Goal: Information Seeking & Learning: Learn about a topic

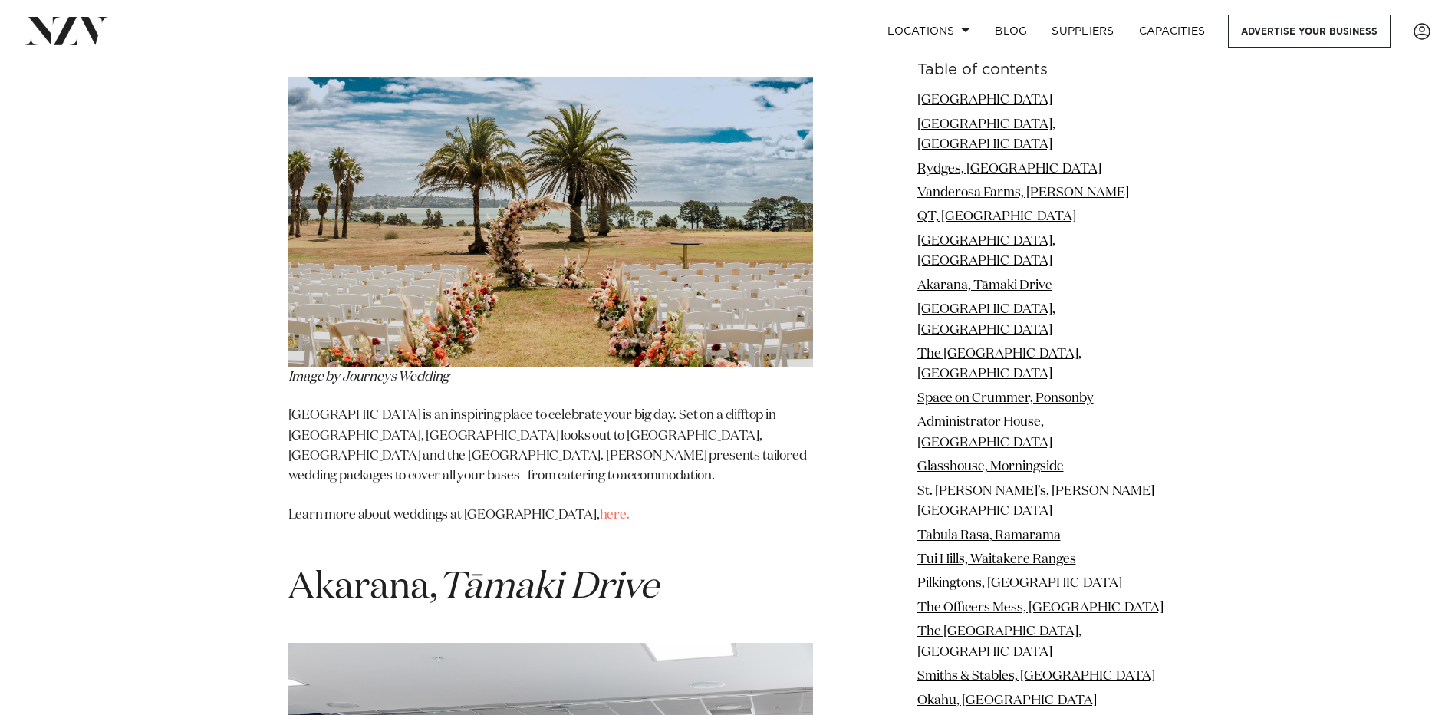
scroll to position [5292, 0]
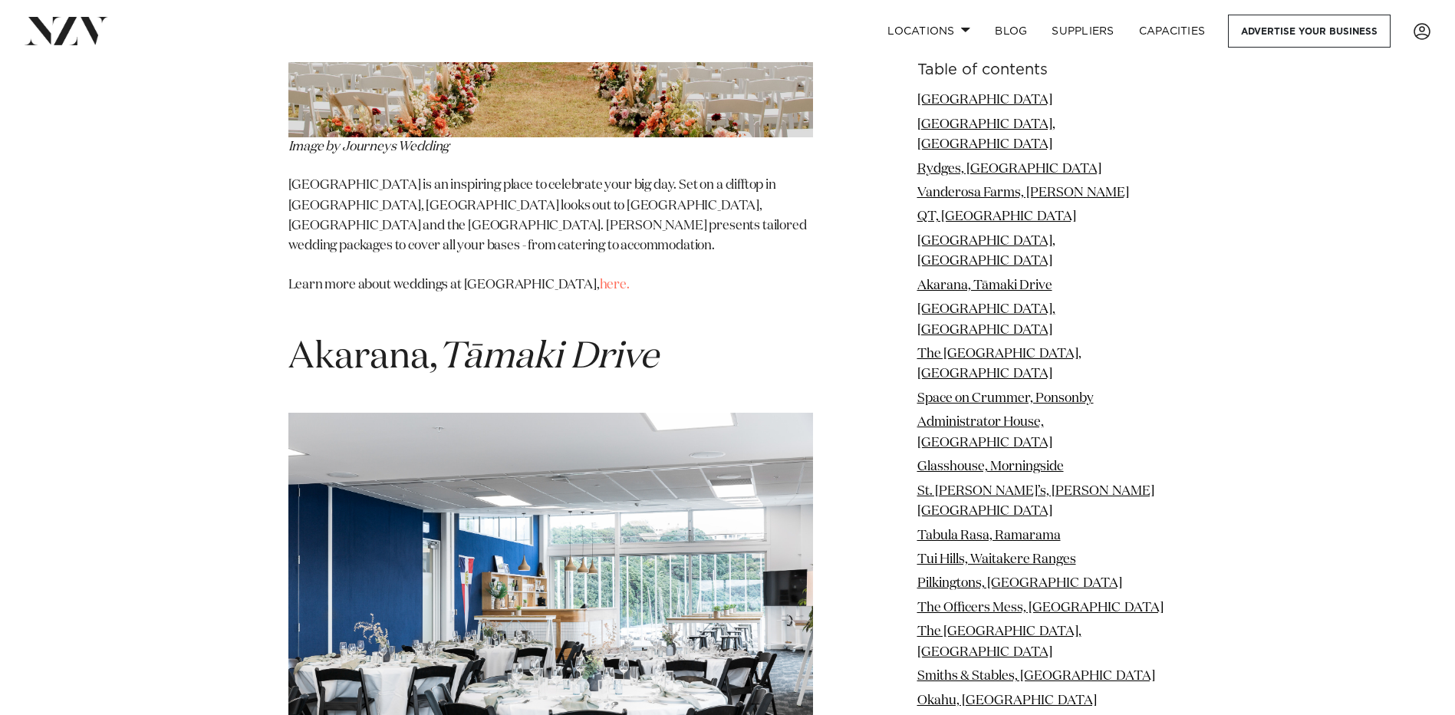
click at [613, 515] on img at bounding box center [550, 588] width 525 height 350
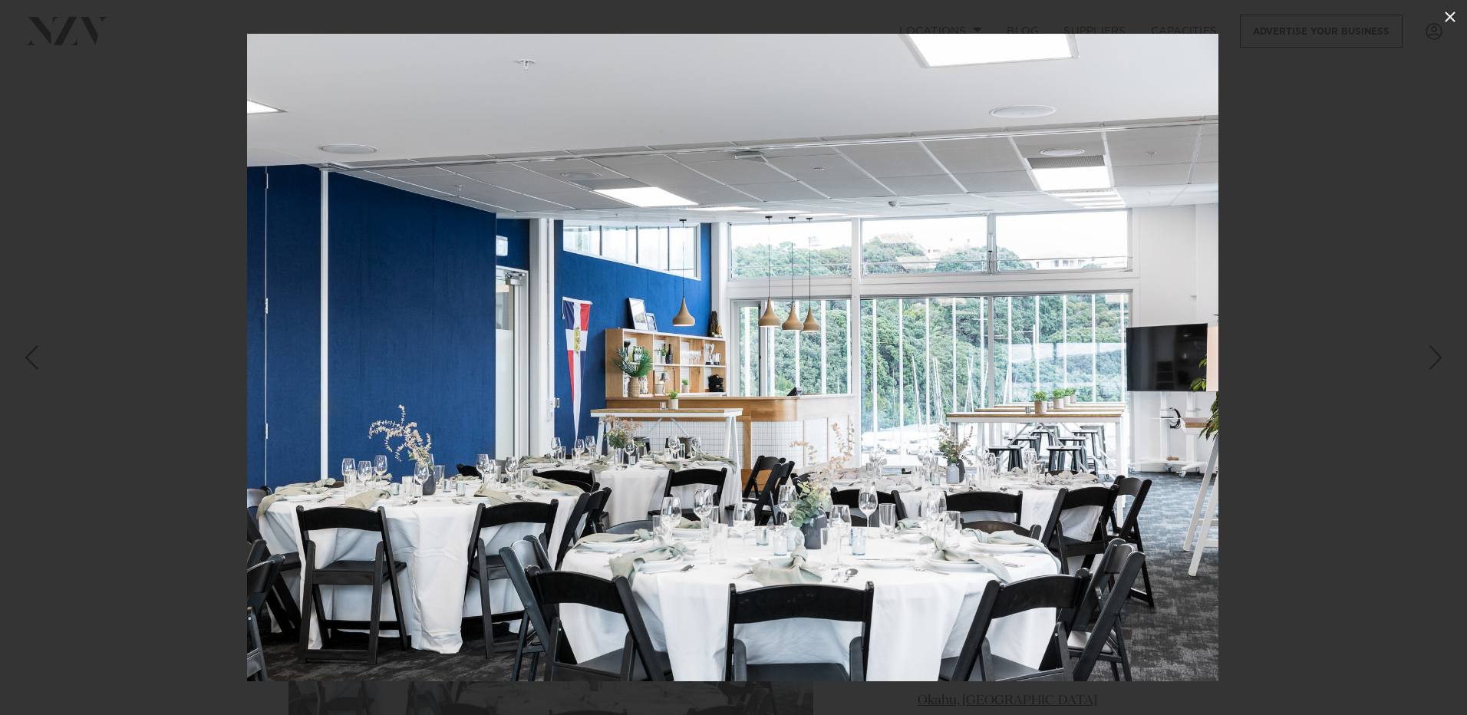
click at [1446, 16] on icon at bounding box center [1449, 17] width 18 height 18
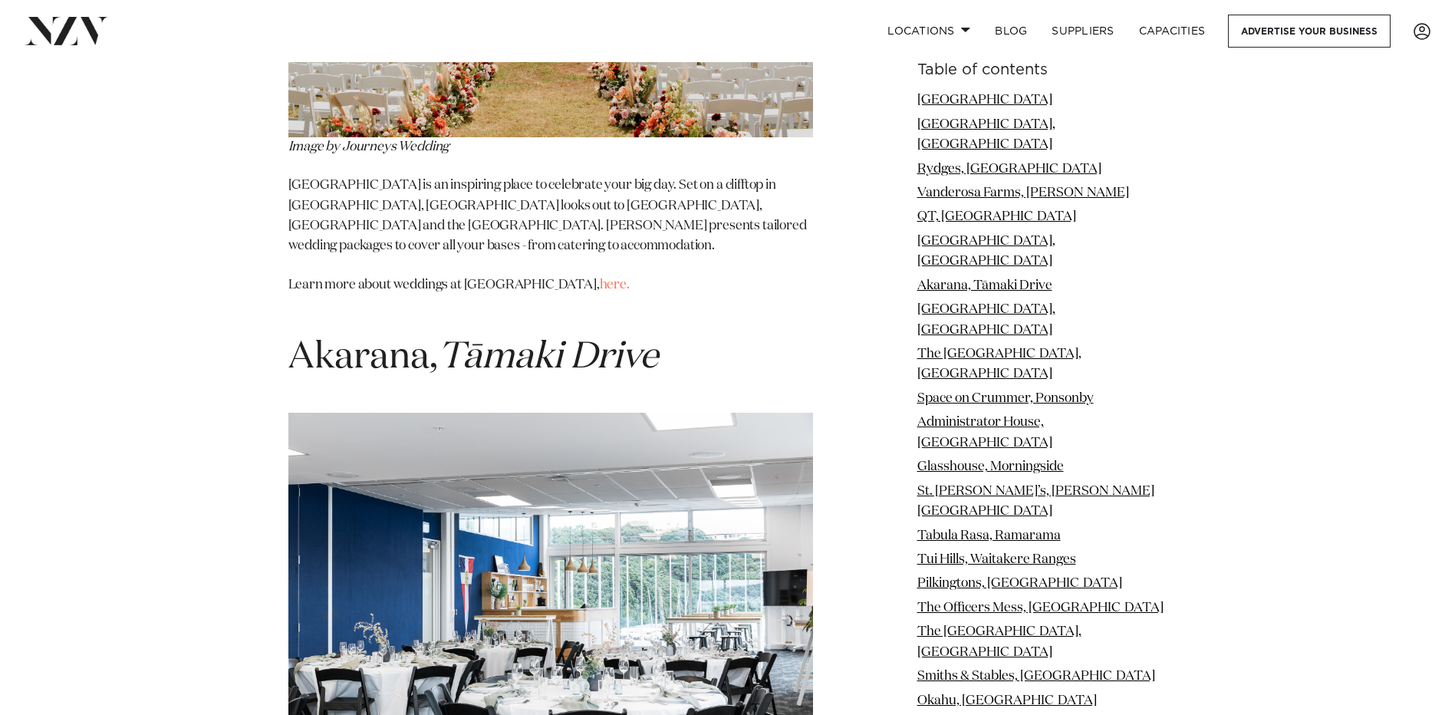
scroll to position [5522, 0]
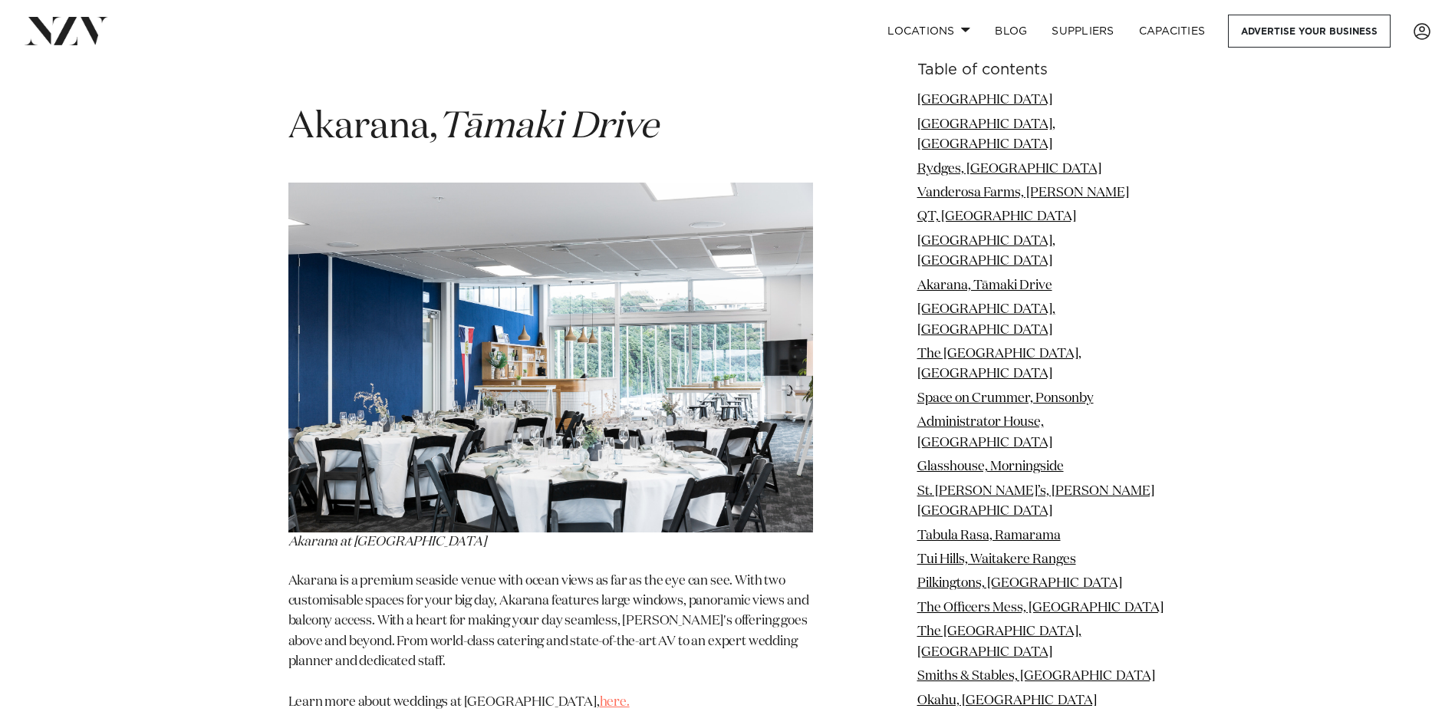
click at [600, 696] on link "here." at bounding box center [615, 702] width 30 height 13
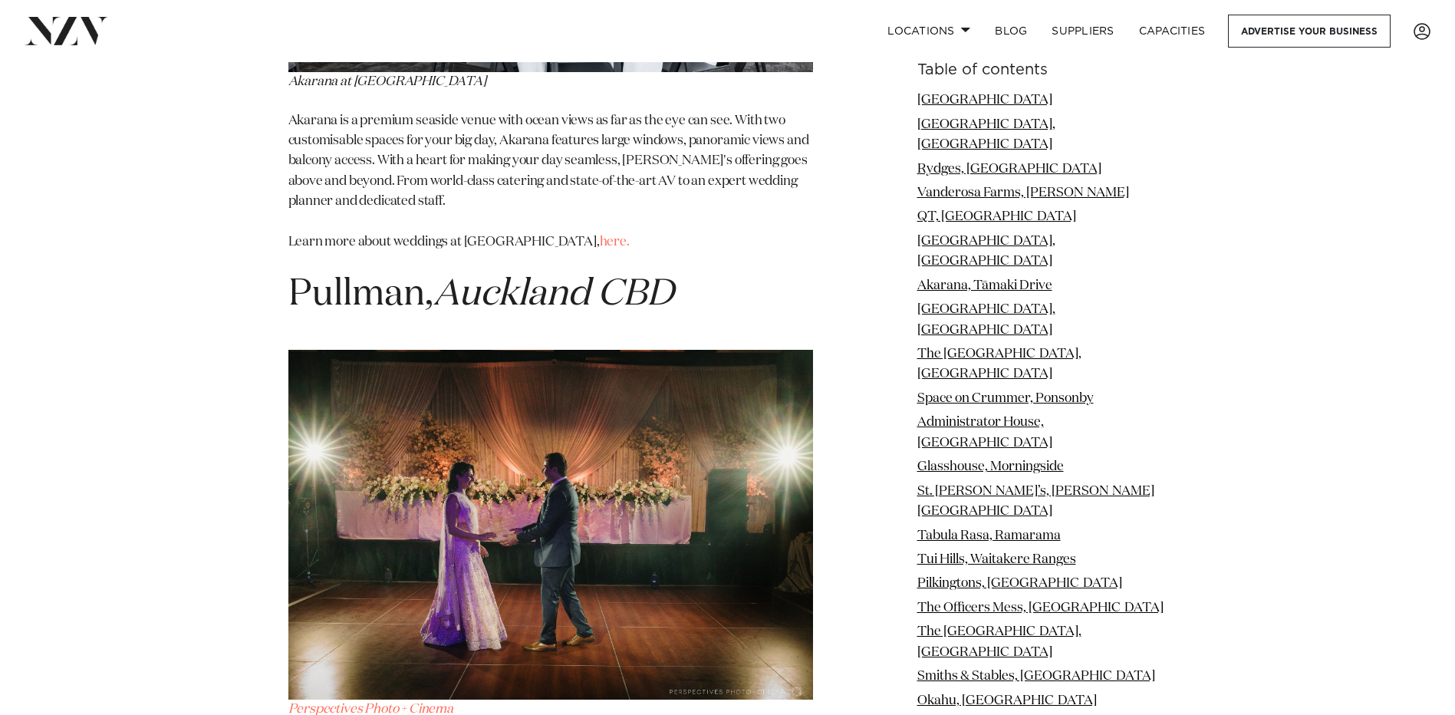
scroll to position [6213, 0]
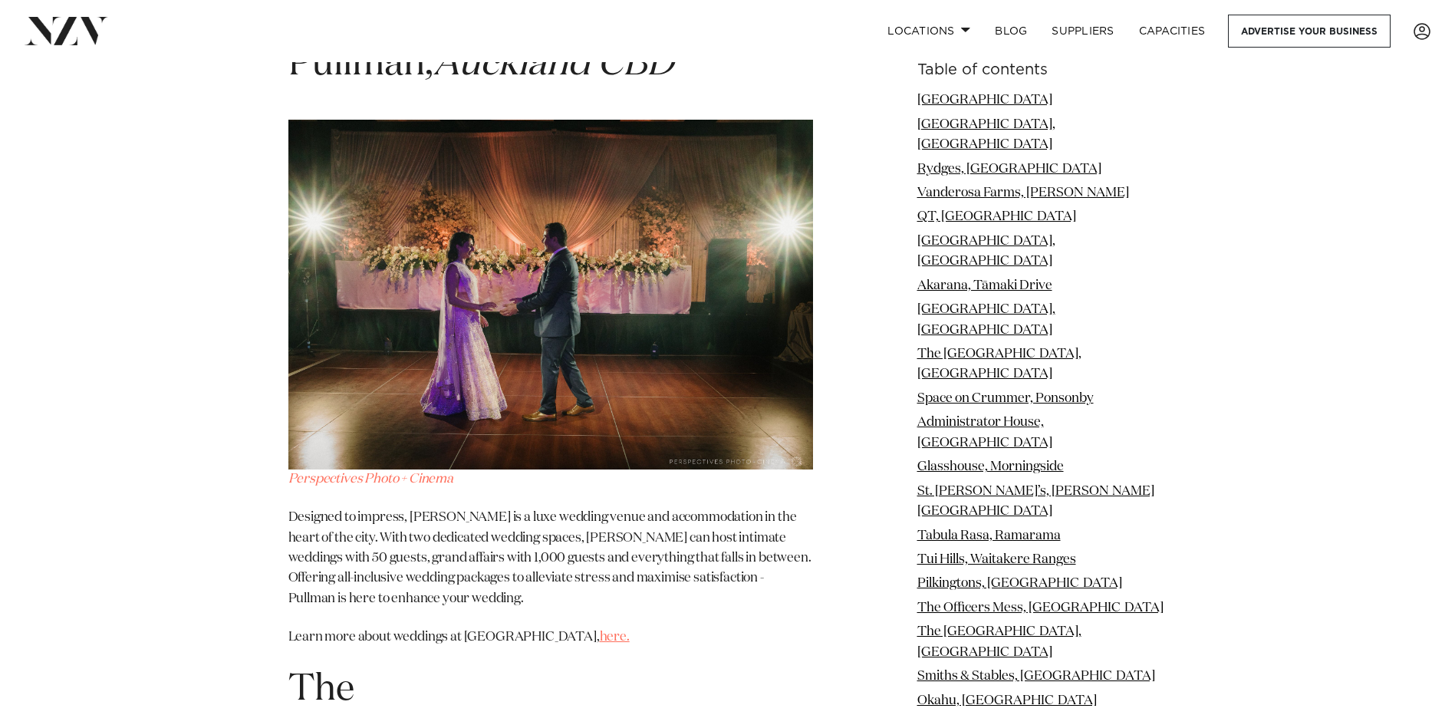
click at [600, 630] on link "here." at bounding box center [615, 636] width 30 height 13
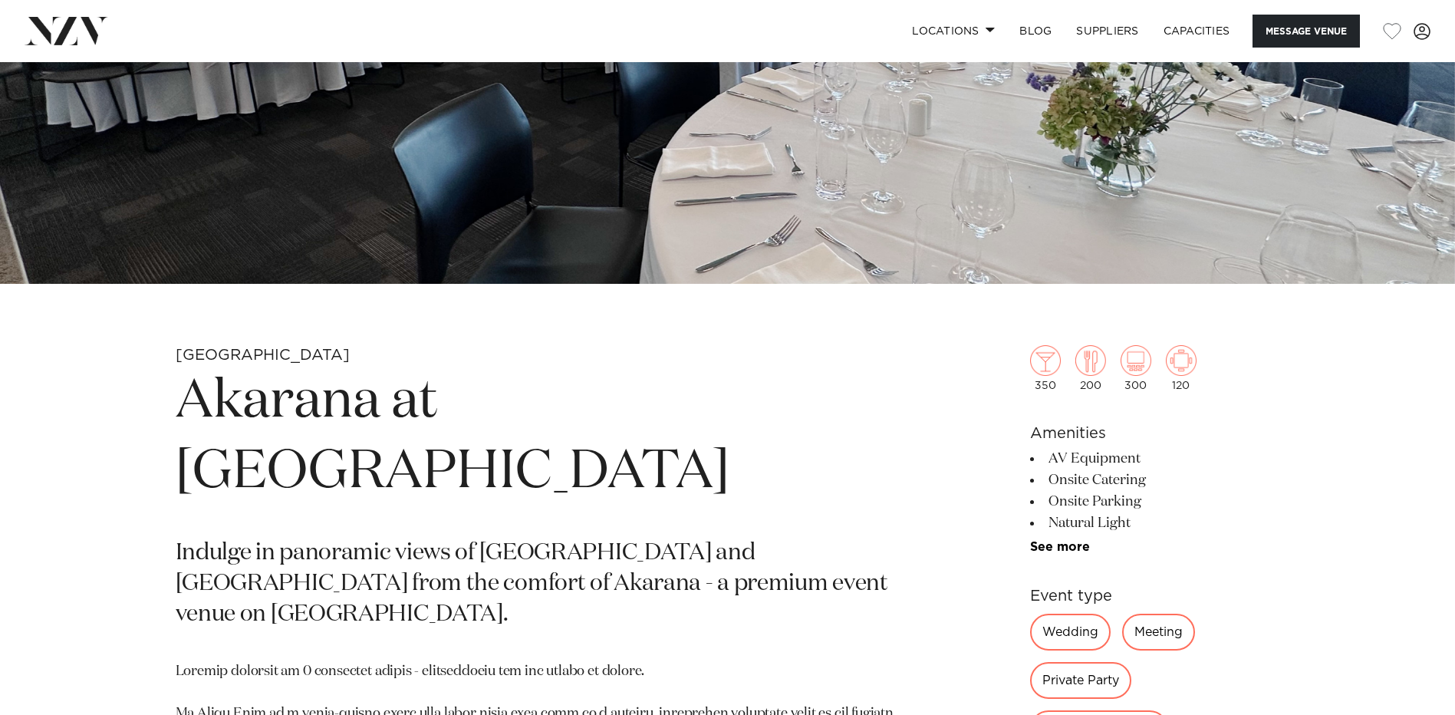
scroll to position [690, 0]
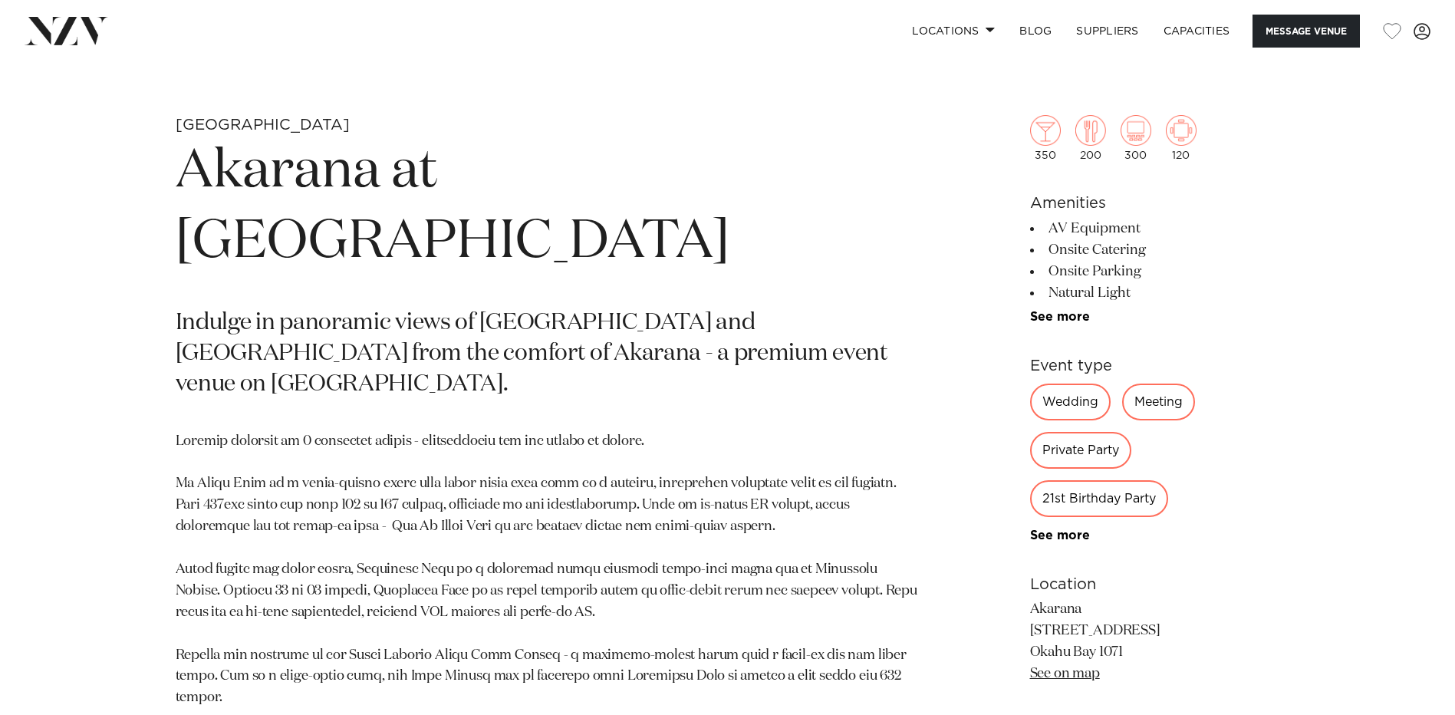
click at [1076, 393] on div "Wedding" at bounding box center [1070, 402] width 81 height 37
click at [1058, 403] on div "Wedding" at bounding box center [1070, 402] width 81 height 37
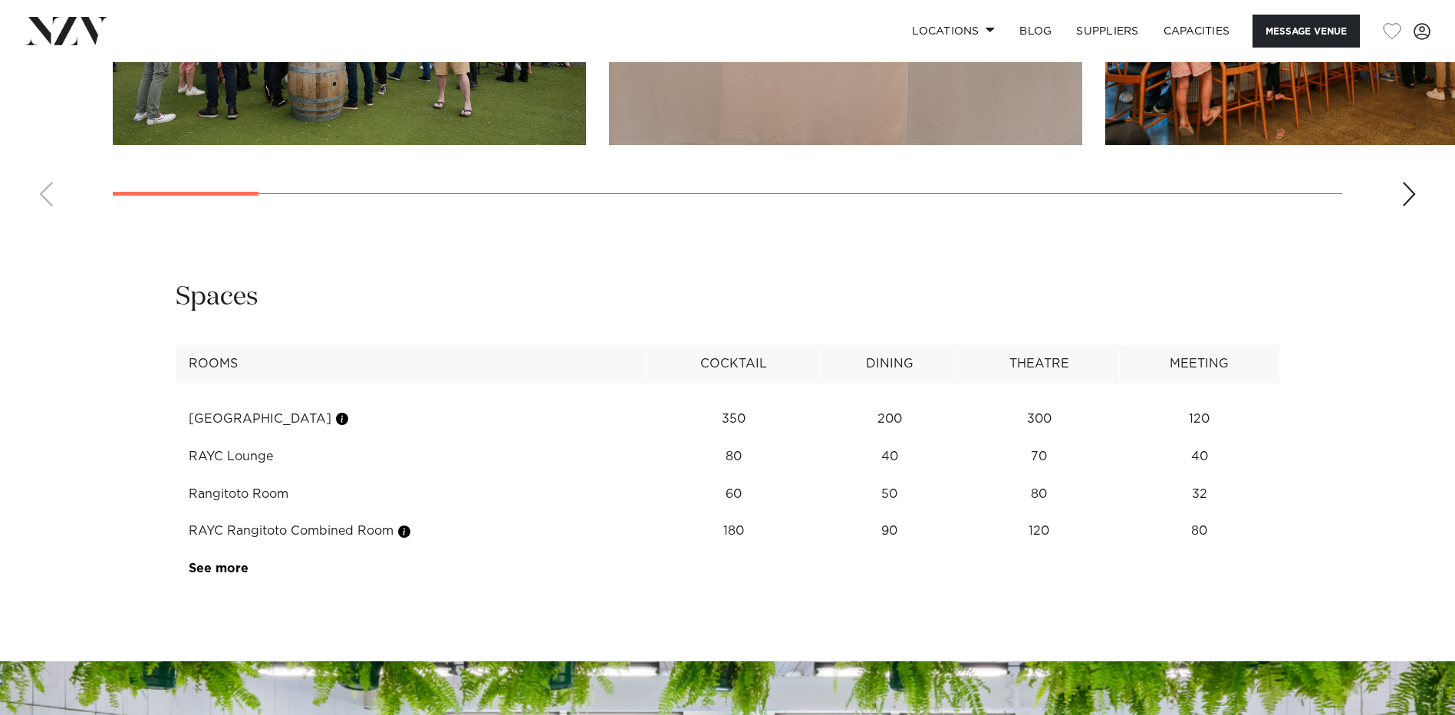
scroll to position [920, 0]
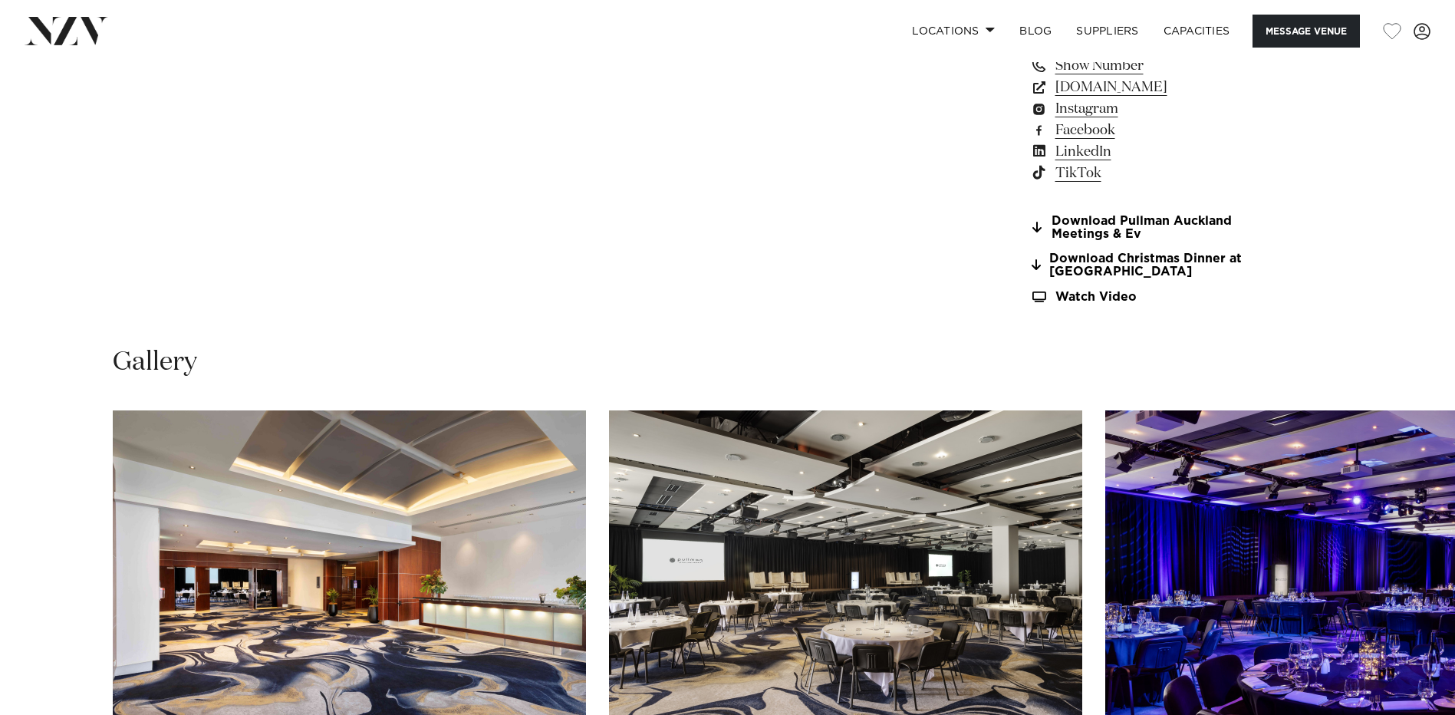
scroll to position [1611, 0]
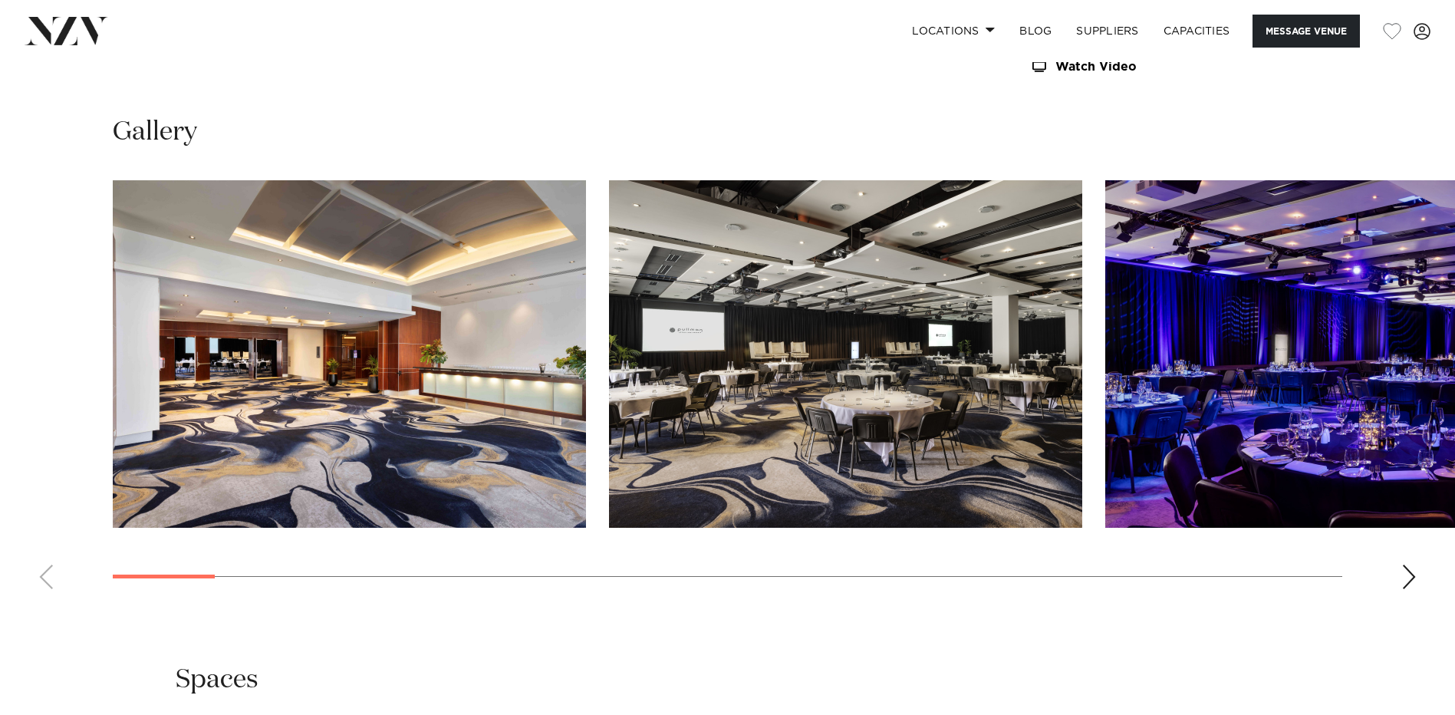
click at [1410, 572] on div "Next slide" at bounding box center [1408, 577] width 15 height 25
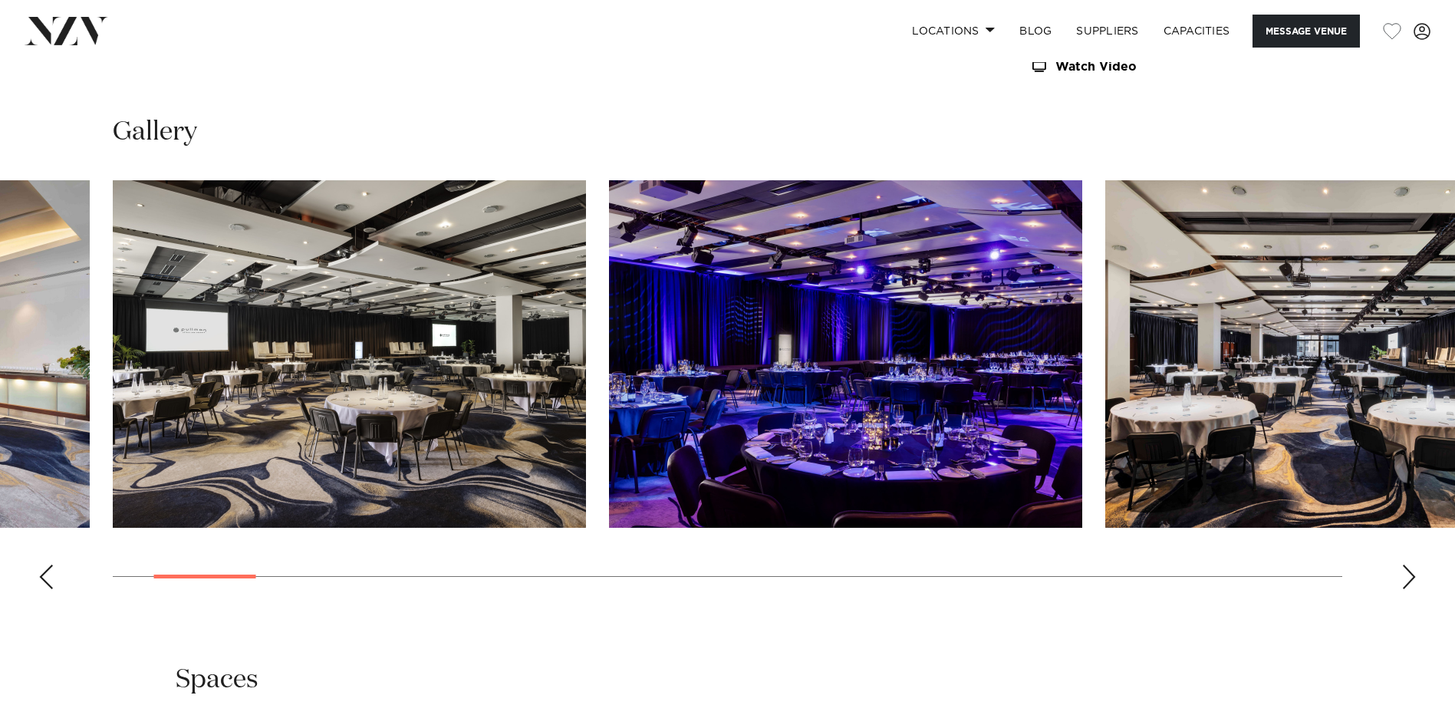
click at [1410, 572] on div "Next slide" at bounding box center [1408, 577] width 15 height 25
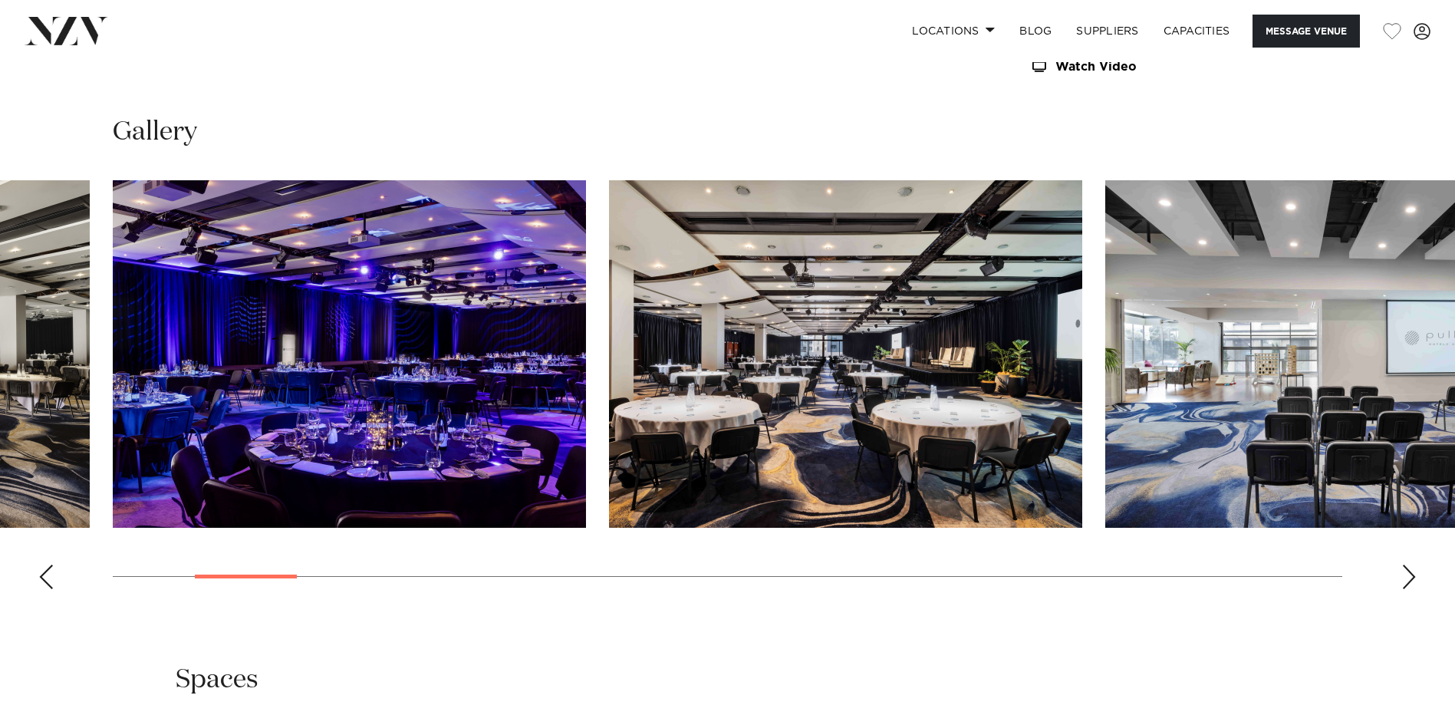
click at [1410, 572] on div "Next slide" at bounding box center [1408, 577] width 15 height 25
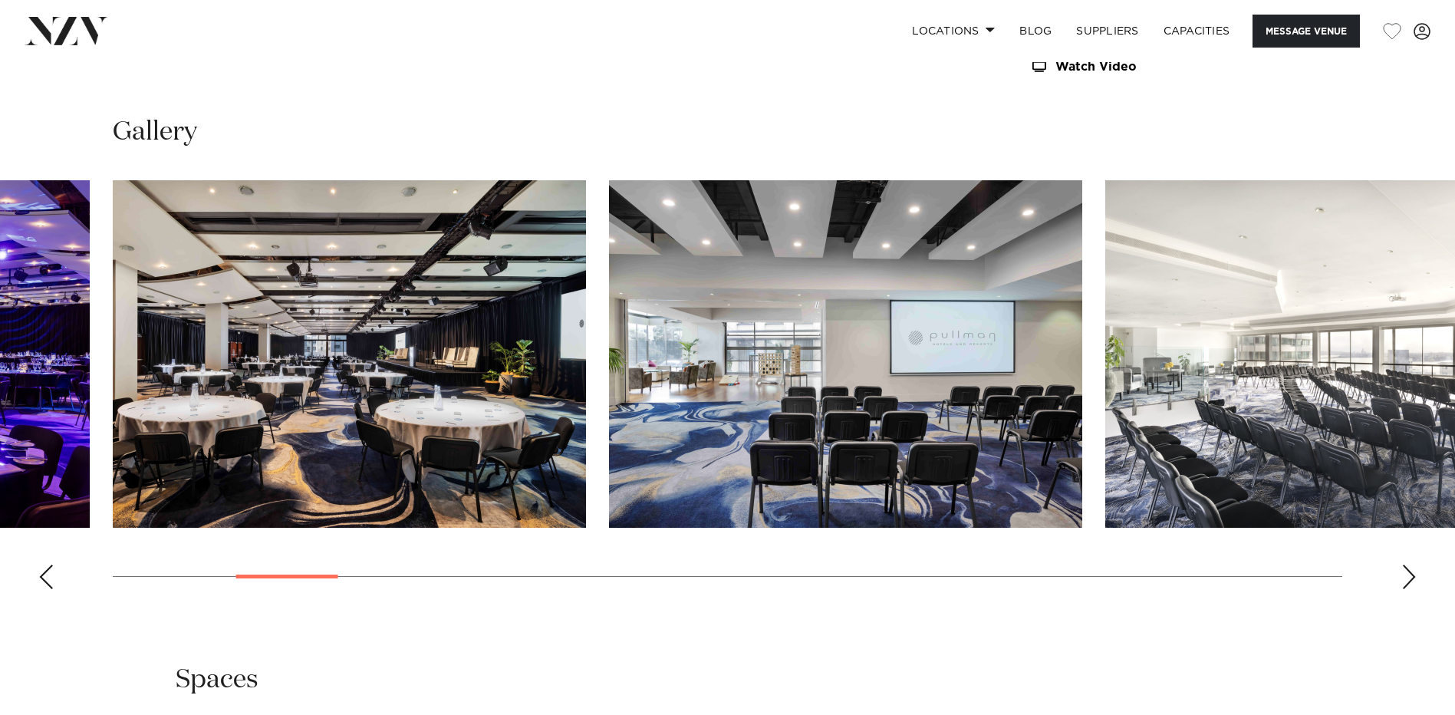
click at [1410, 572] on div "Next slide" at bounding box center [1408, 577] width 15 height 25
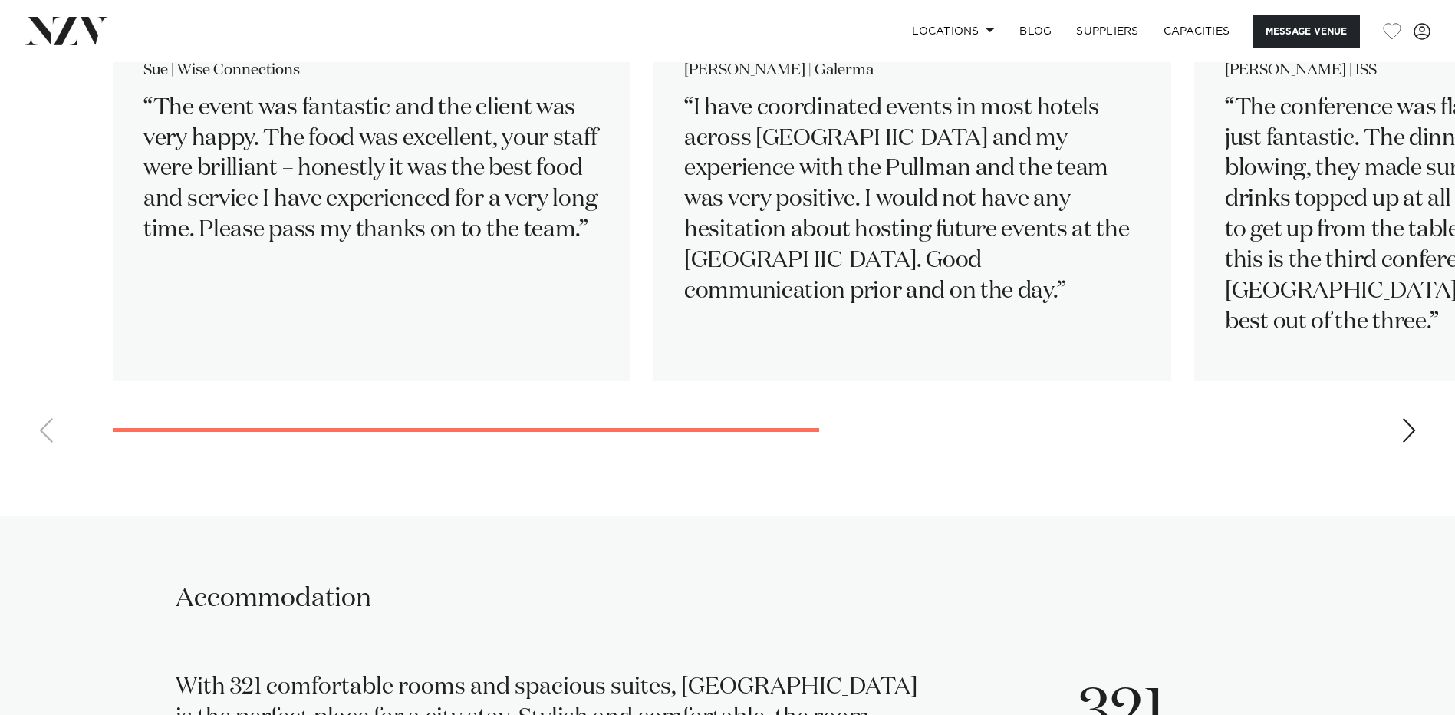
scroll to position [1841, 0]
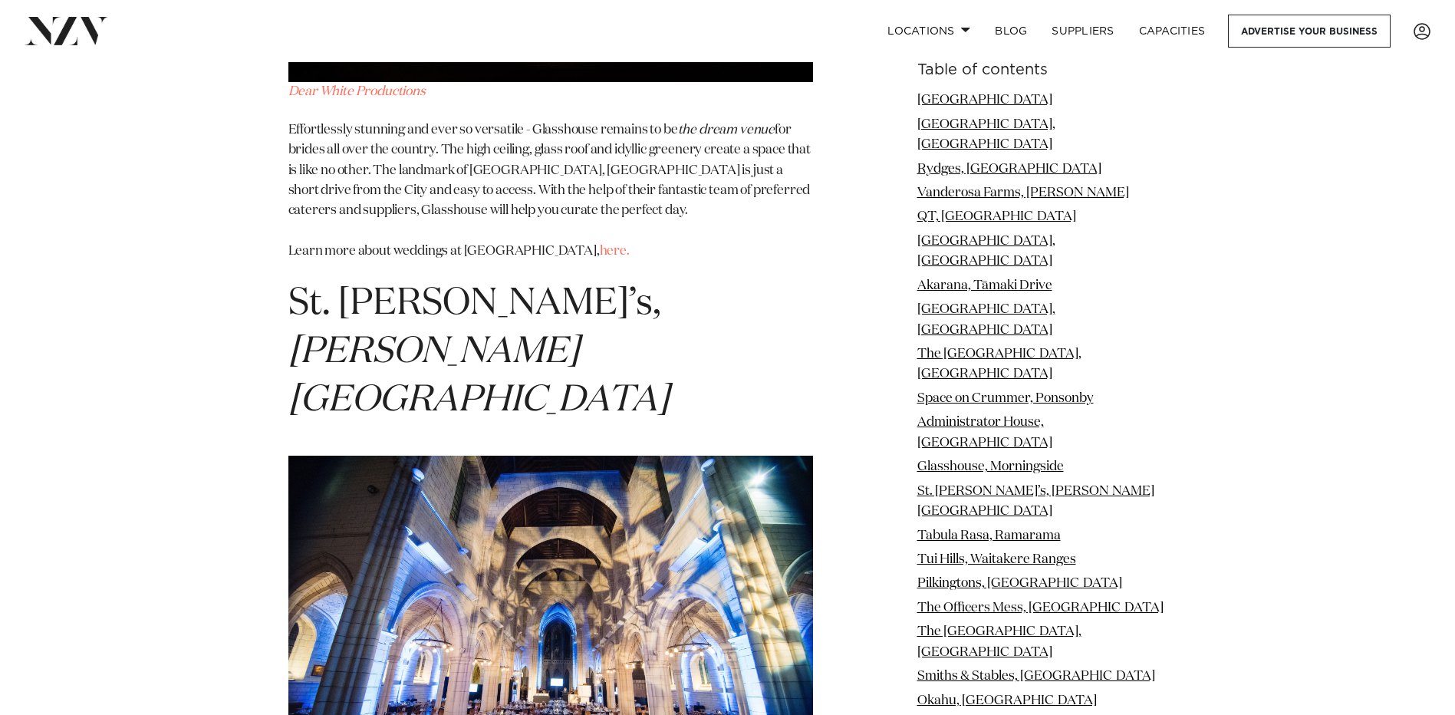
scroll to position [9434, 0]
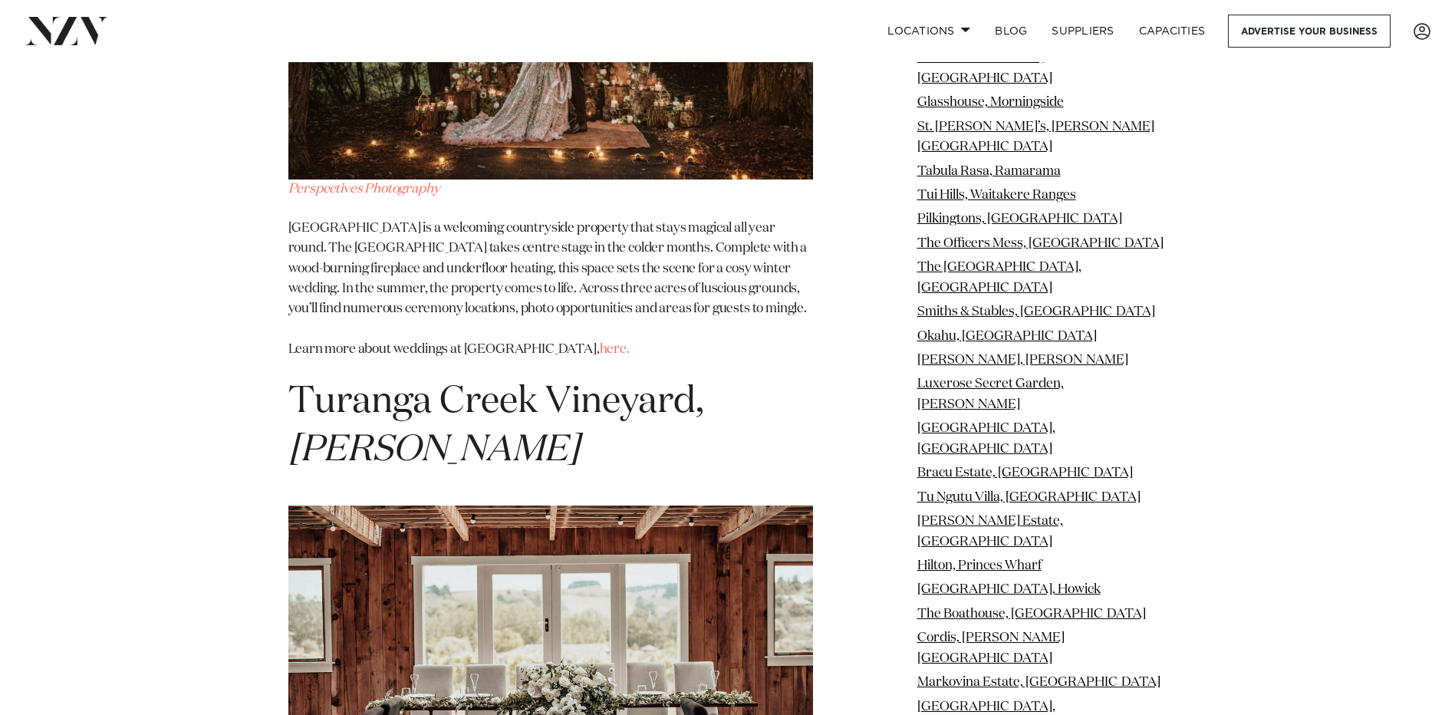
scroll to position [26231, 0]
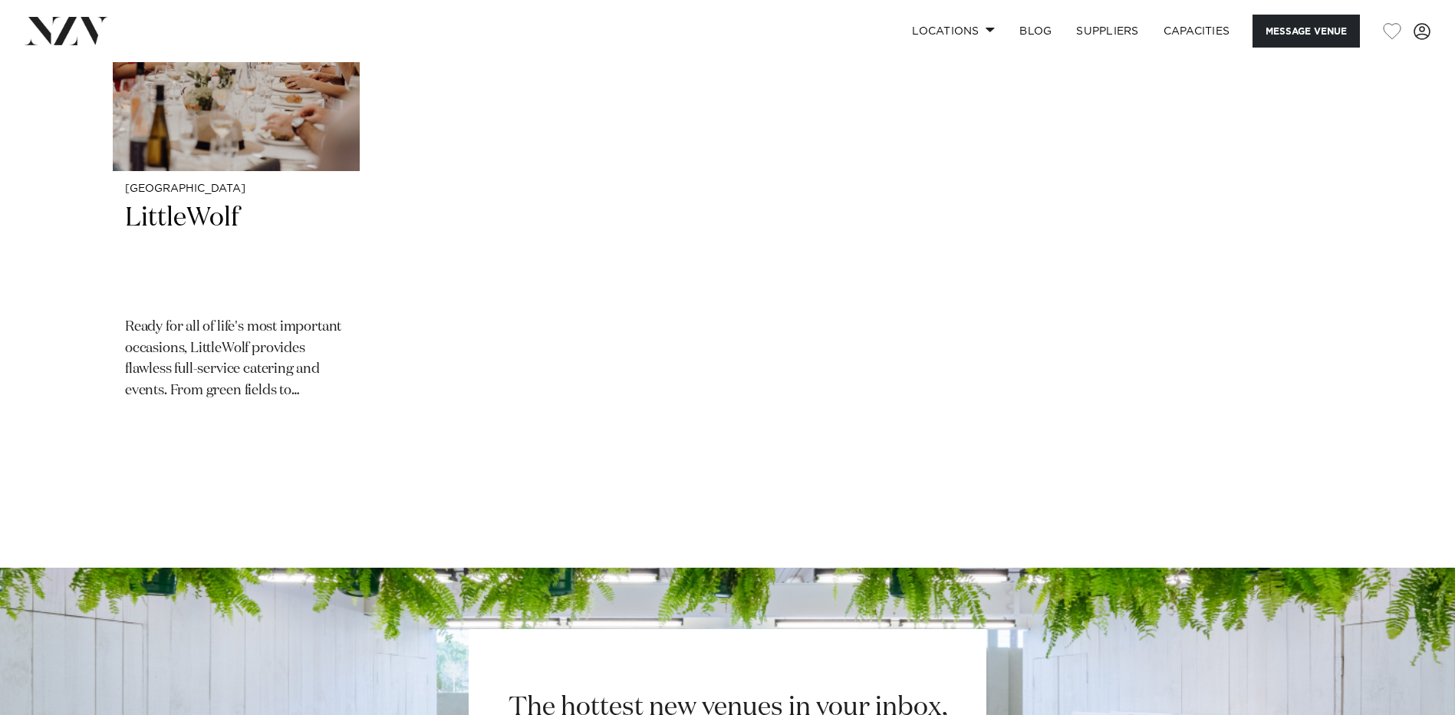
scroll to position [2107, 0]
